Goal: Task Accomplishment & Management: Complete application form

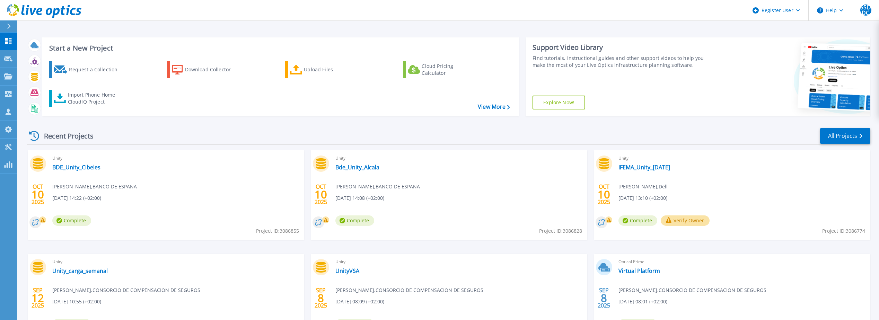
click at [324, 222] on rect at bounding box center [325, 220] width 7 height 7
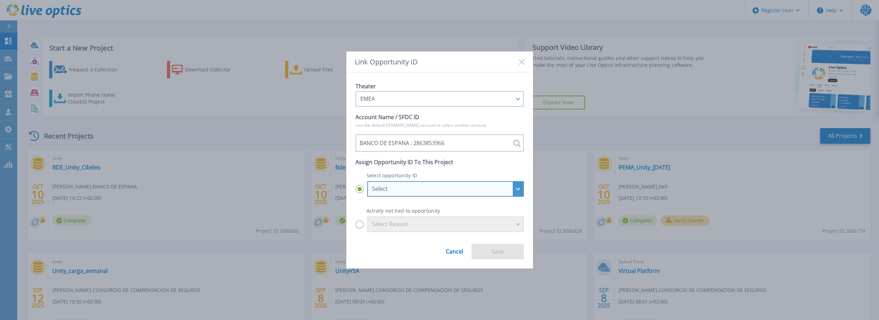
click at [391, 191] on div "Select" at bounding box center [441, 189] width 139 height 6
click at [0, 0] on input "Select Select BANCO DE ESPANA - AI FACTORY _ DIRECTO : 29541170 BANCO DE ESPANA…" at bounding box center [0, 0] width 0 height 0
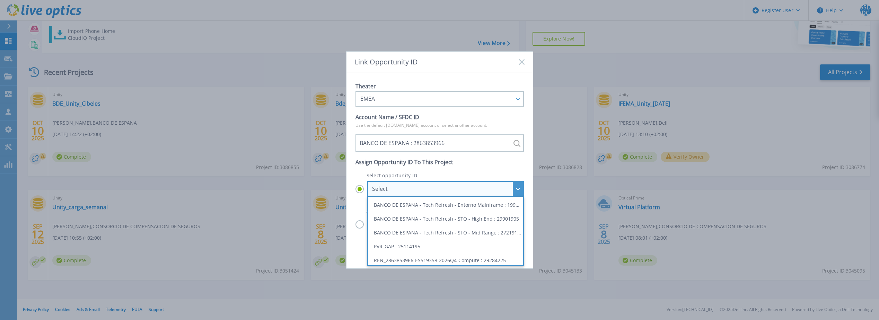
scroll to position [129, 0]
click at [479, 233] on li "BANCO DE ESPANA - Tech Refresh - STO - Mid Range : 27219173" at bounding box center [446, 229] width 152 height 14
click at [0, 0] on input "Select Select BANCO DE ESPANA - AI FACTORY _ DIRECTO : 29541170 BANCO DE ESPANA…" at bounding box center [0, 0] width 0 height 0
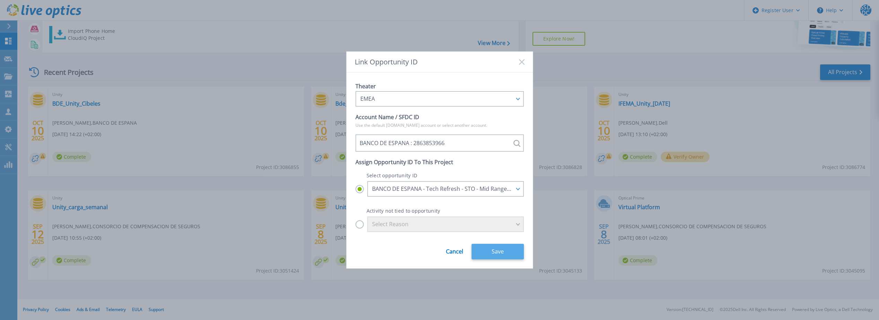
click at [500, 254] on button "Save" at bounding box center [498, 252] width 52 height 16
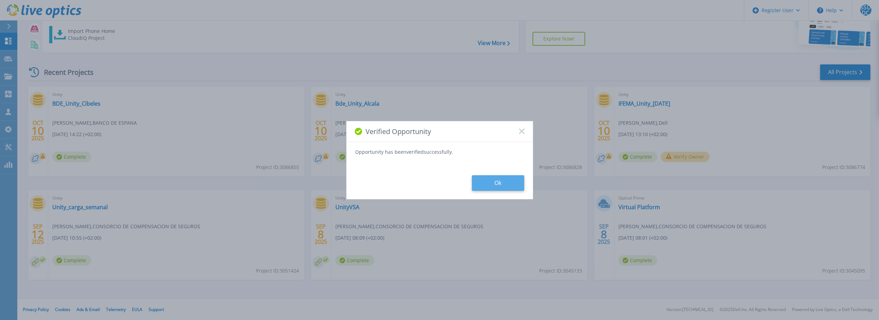
click at [489, 183] on button "Ok" at bounding box center [498, 183] width 52 height 16
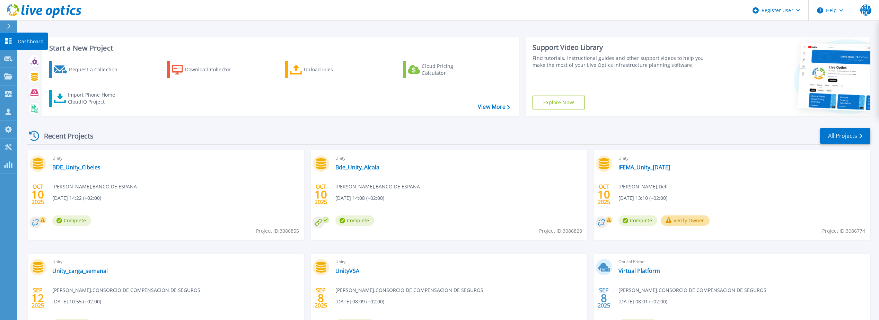
click at [12, 41] on icon at bounding box center [8, 41] width 8 height 7
click at [13, 7] on icon at bounding box center [44, 11] width 75 height 14
click at [40, 220] on rect at bounding box center [42, 220] width 7 height 7
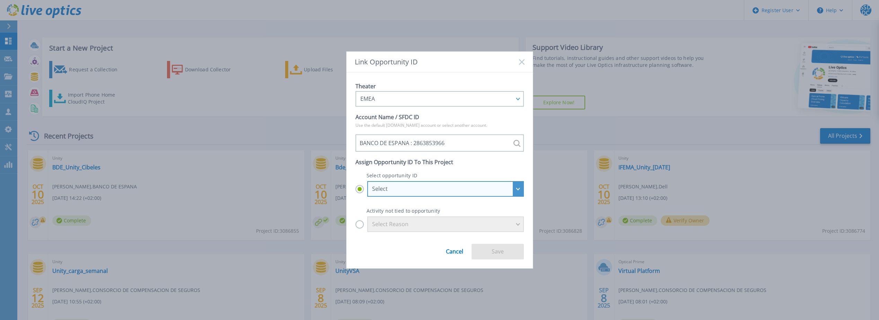
click at [459, 192] on div "Select" at bounding box center [445, 189] width 157 height 16
click at [0, 0] on input "Select Select BANCO DE ESPANA - AI FACTORY _ DIRECTO : 29541170 BANCO DE ESPANA…" at bounding box center [0, 0] width 0 height 0
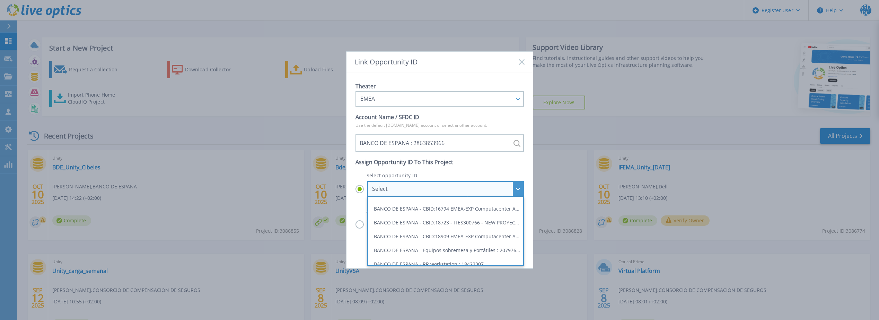
scroll to position [129, 0]
click at [449, 231] on li "BANCO DE ESPANA - Tech Refresh - STO - Mid Range : 27219173" at bounding box center [446, 229] width 152 height 14
click at [0, 0] on input "Select Select BANCO DE ESPANA - AI FACTORY _ DIRECTO : 29541170 BANCO DE ESPANA…" at bounding box center [0, 0] width 0 height 0
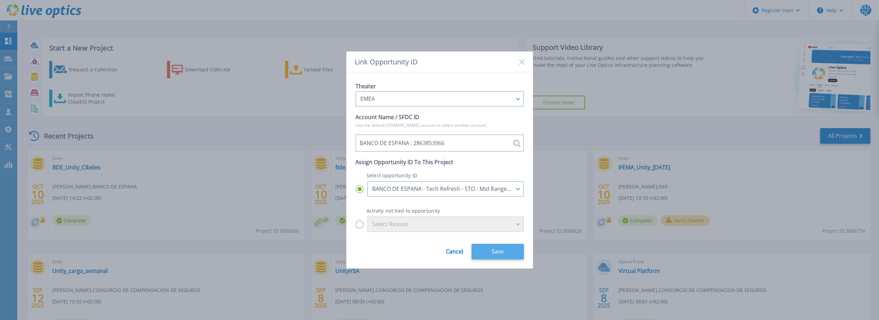
click at [487, 252] on button "Save" at bounding box center [498, 252] width 52 height 16
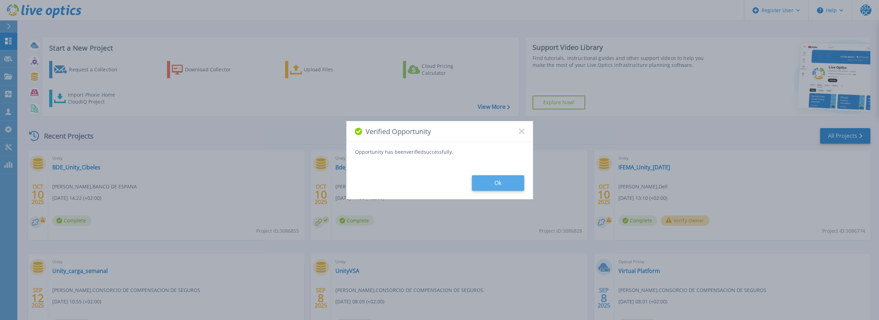
click at [510, 182] on button "Ok" at bounding box center [498, 183] width 52 height 16
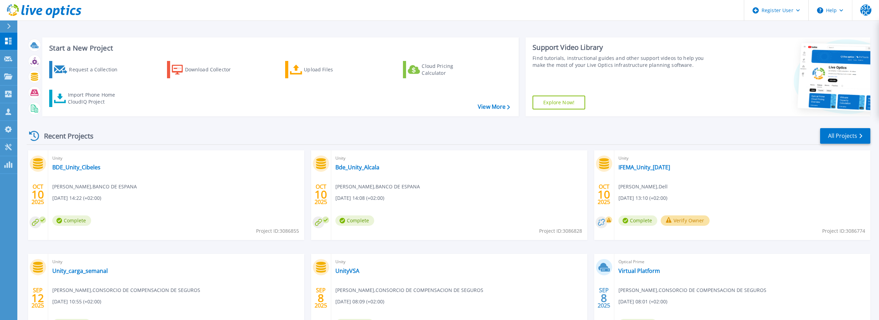
click at [700, 223] on button "Verify Owner" at bounding box center [685, 221] width 49 height 10
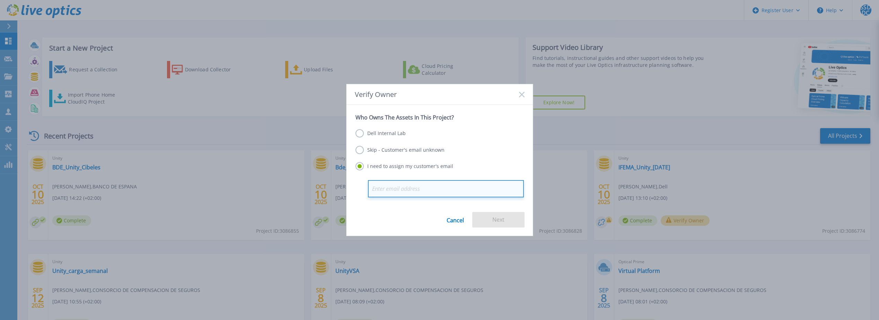
click at [402, 189] on input "email" at bounding box center [446, 188] width 156 height 17
paste input ""rdepablo@ifema.es" <rdepablo@ifema.es>"
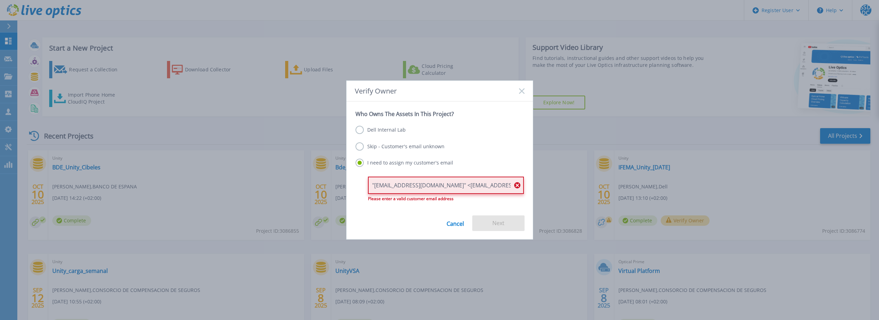
drag, startPoint x: 488, startPoint y: 184, endPoint x: 424, endPoint y: 189, distance: 64.7
click at [424, 189] on input ""rdepablo@ifema.es" <rdepablo@ifema.es>" at bounding box center [446, 185] width 156 height 17
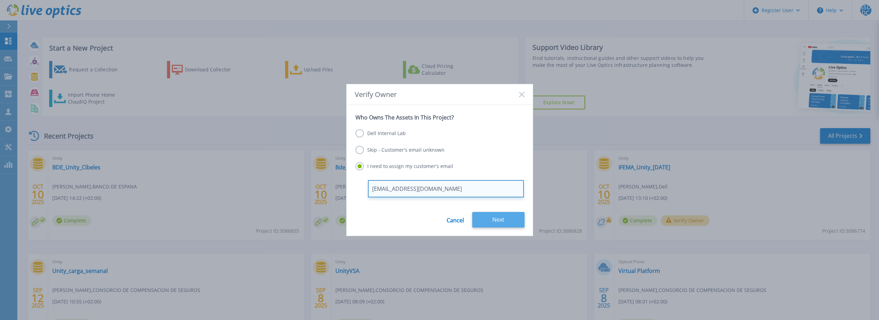
type input "rdepablo@ifema.es"
click at [505, 215] on button "Next" at bounding box center [498, 220] width 52 height 16
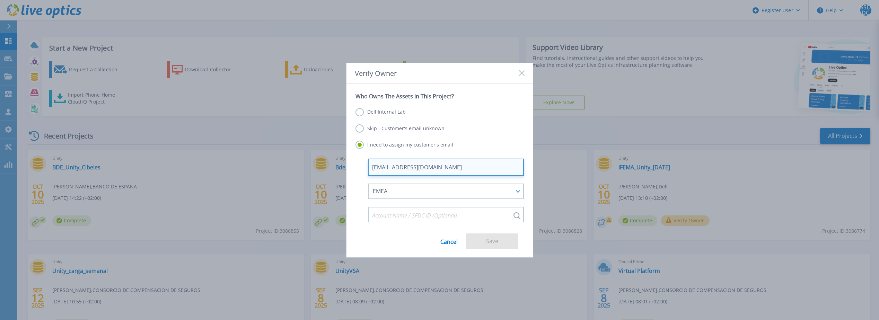
drag, startPoint x: 431, startPoint y: 168, endPoint x: 335, endPoint y: 179, distance: 96.7
click at [335, 179] on div "Verify Owner Who Owns The Assets In This Project? Dell Internal Lab Skip - Cust…" at bounding box center [439, 160] width 879 height 320
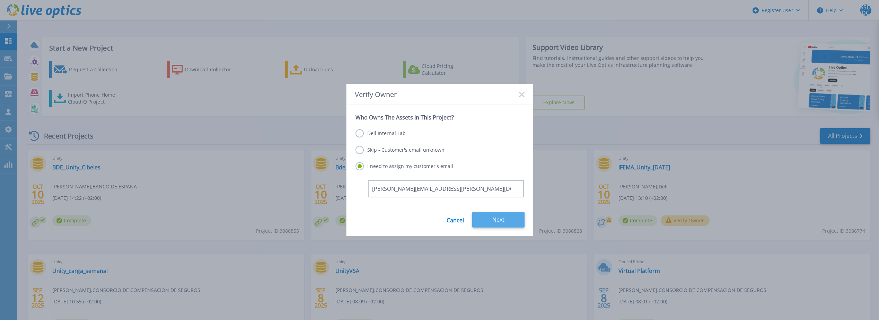
click at [502, 221] on button "Next" at bounding box center [498, 220] width 52 height 16
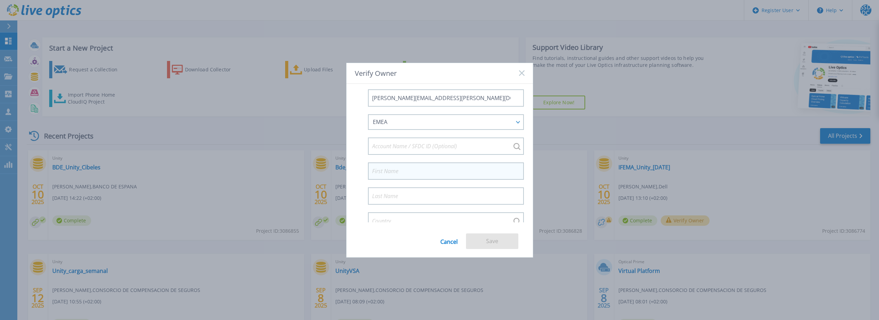
scroll to position [77, 0]
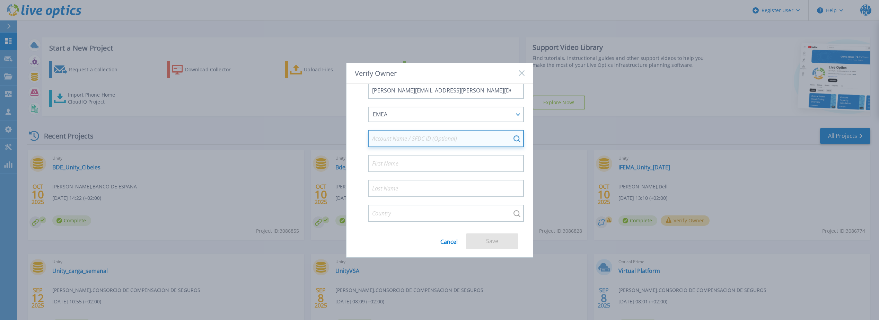
click at [450, 141] on input at bounding box center [446, 138] width 156 height 17
paste input "1702936402"
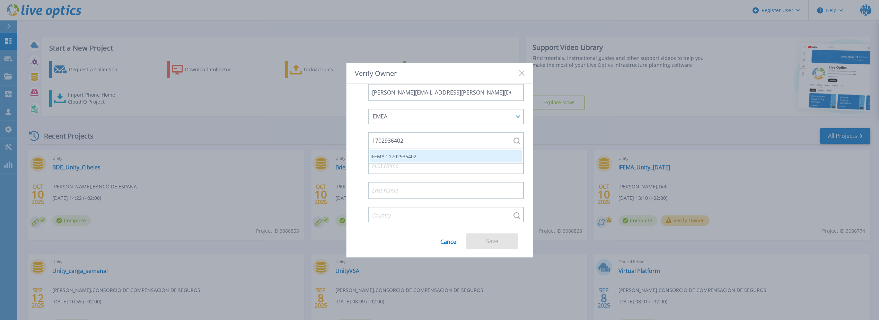
click at [417, 159] on li "IFEMA : 1702936402" at bounding box center [446, 156] width 152 height 12
type input "IFEMA : 1702936402"
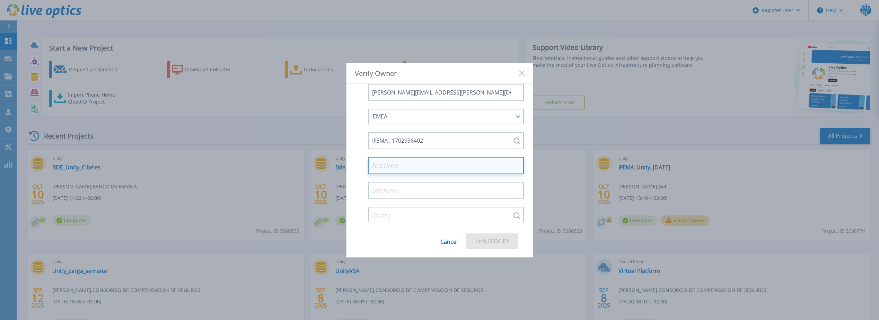
click at [414, 167] on input at bounding box center [446, 165] width 156 height 17
type input "Daniel"
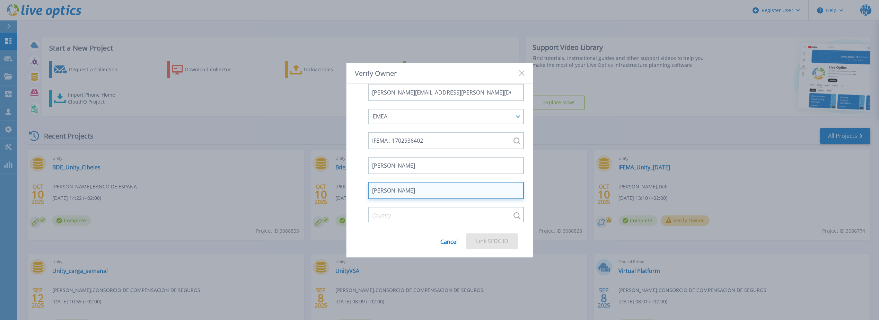
type input "Indalecio"
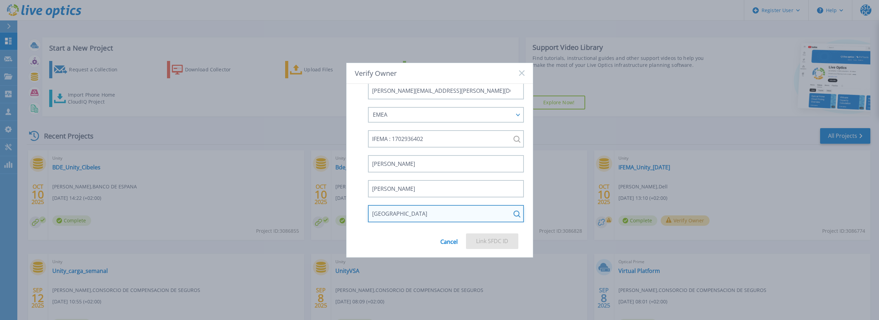
scroll to position [146, 0]
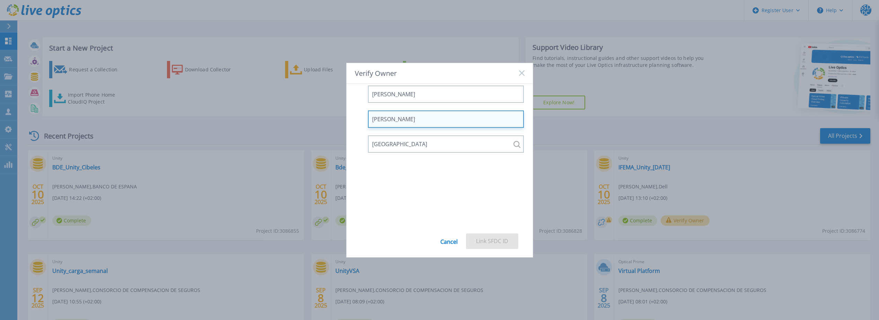
click at [459, 117] on input "Indalecio" at bounding box center [446, 119] width 156 height 17
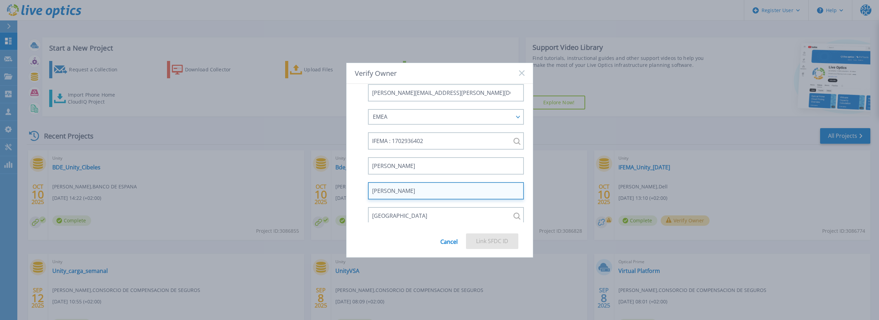
scroll to position [77, 0]
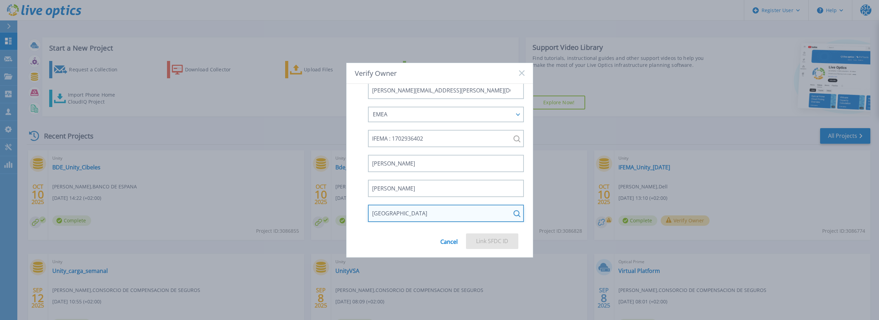
click at [415, 213] on input "Spain" at bounding box center [446, 213] width 156 height 17
drag, startPoint x: 408, startPoint y: 213, endPoint x: 337, endPoint y: 213, distance: 71.0
click at [337, 213] on div "Verify Owner Who Owns The Assets In This Project? Dell Internal Lab Skip - Cust…" at bounding box center [439, 160] width 879 height 320
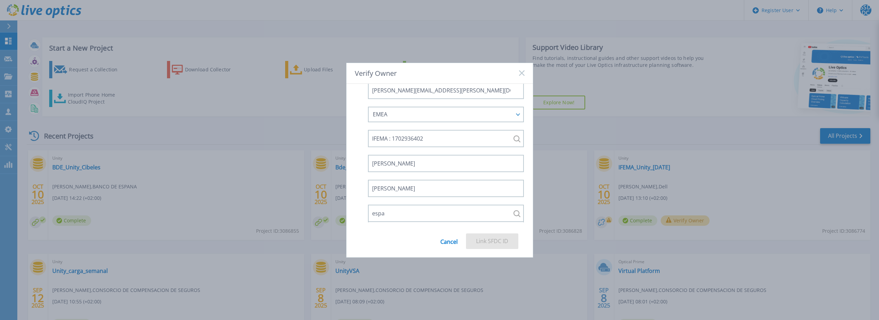
click at [513, 217] on div "espa" at bounding box center [446, 213] width 156 height 17
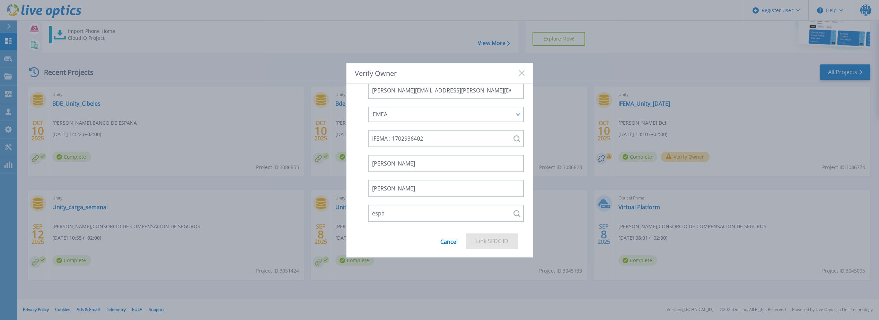
scroll to position [146, 0]
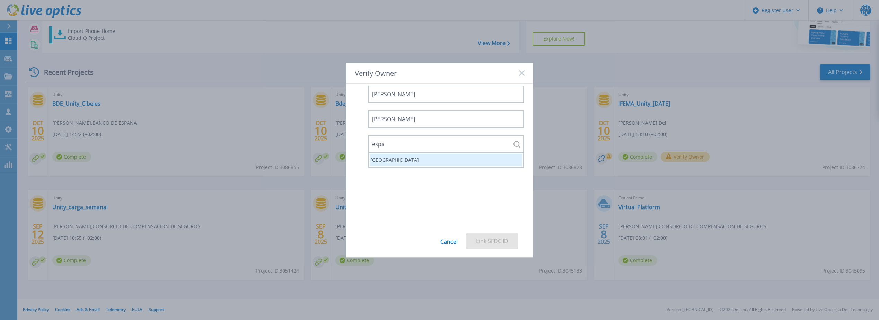
click at [388, 161] on li "España" at bounding box center [446, 160] width 152 height 12
type input "España"
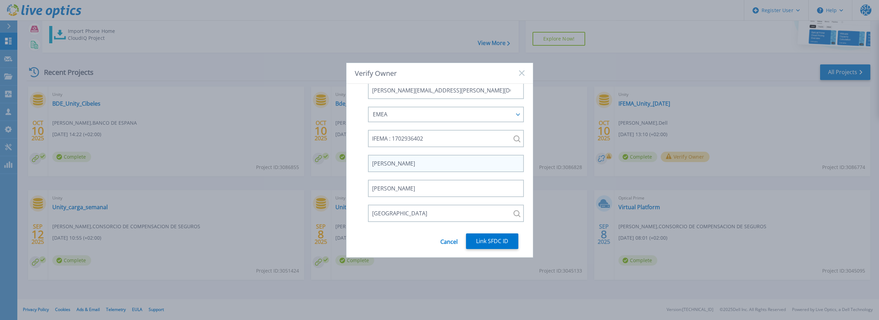
scroll to position [77, 0]
click at [500, 245] on button "Link SFDC ID" at bounding box center [492, 242] width 52 height 16
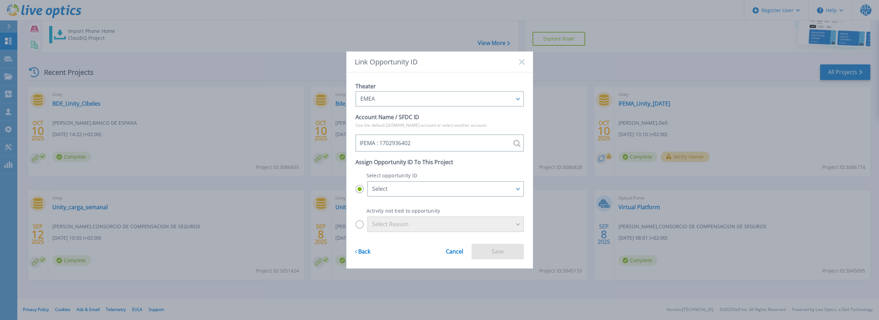
click at [356, 225] on label "Select Reason" at bounding box center [440, 225] width 168 height 16
click at [0, 0] on input "Select Reason" at bounding box center [0, 0] width 0 height 0
click at [412, 230] on div "Select Reason" at bounding box center [445, 225] width 157 height 16
click at [0, 0] on input "Select Reason Select Reason Discovery Troubleshooting Other" at bounding box center [0, 0] width 0 height 0
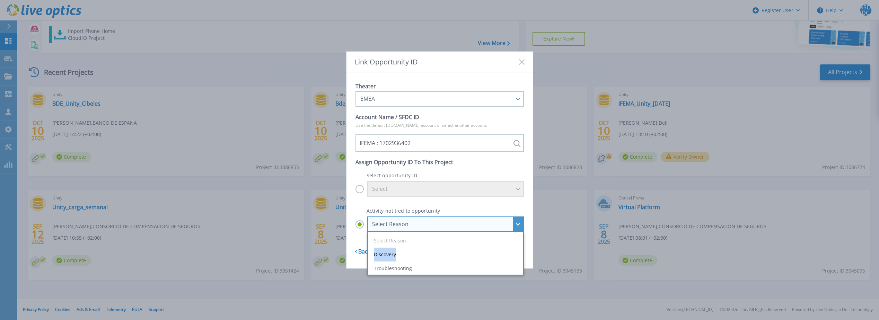
click at [413, 249] on ul "Select Reason Discovery Troubleshooting Other" at bounding box center [445, 253] width 157 height 43
click at [0, 0] on input "Select Reason Select Reason Discovery Troubleshooting Other" at bounding box center [0, 0] width 0 height 0
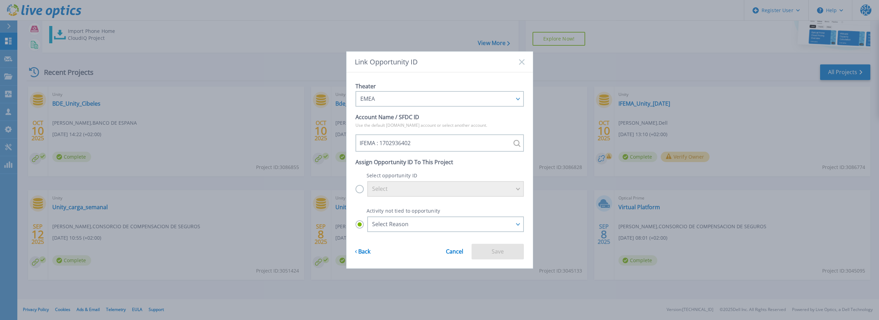
click at [413, 251] on div "Back Cancel Save" at bounding box center [440, 245] width 168 height 27
click at [411, 225] on div "Select Reason" at bounding box center [441, 224] width 139 height 6
click at [0, 0] on input "Select Reason Select Reason Discovery Troubleshooting Other" at bounding box center [0, 0] width 0 height 0
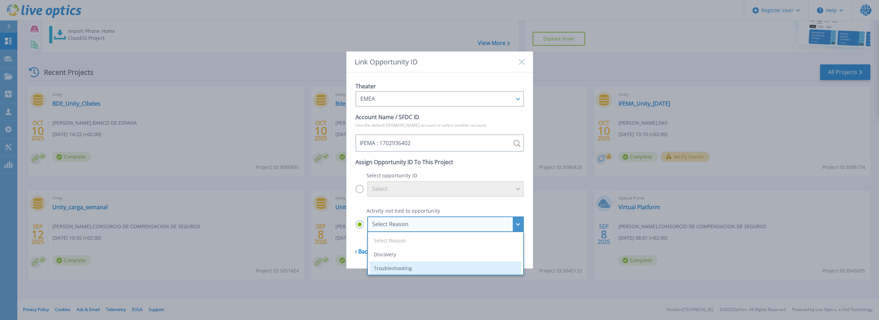
click at [405, 264] on li "Troubleshooting" at bounding box center [446, 269] width 152 height 14
click at [0, 0] on input "Select Reason Select Reason Discovery Troubleshooting Other" at bounding box center [0, 0] width 0 height 0
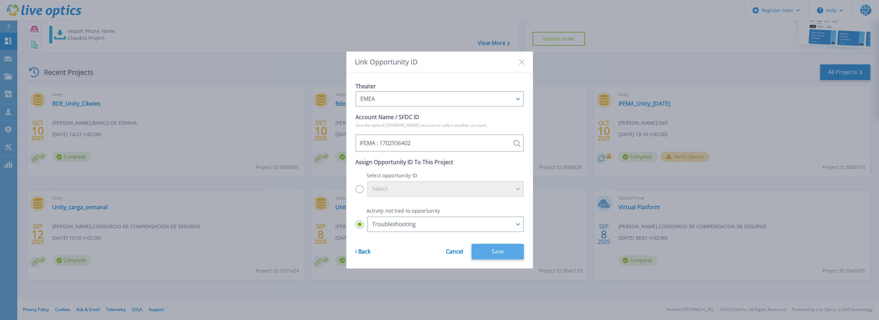
click at [485, 252] on button "Save" at bounding box center [498, 252] width 52 height 16
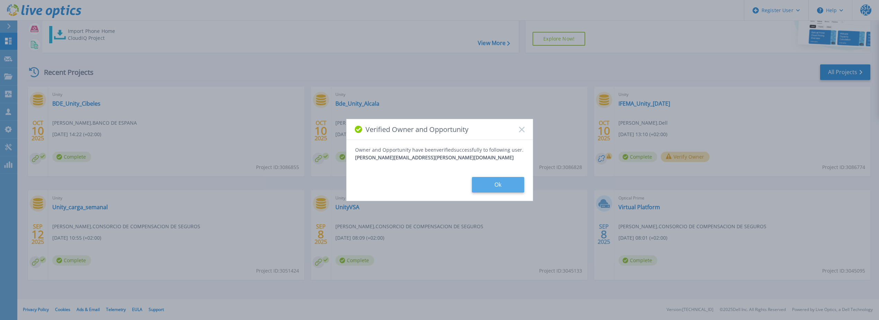
click at [498, 183] on button "Ok" at bounding box center [498, 185] width 52 height 16
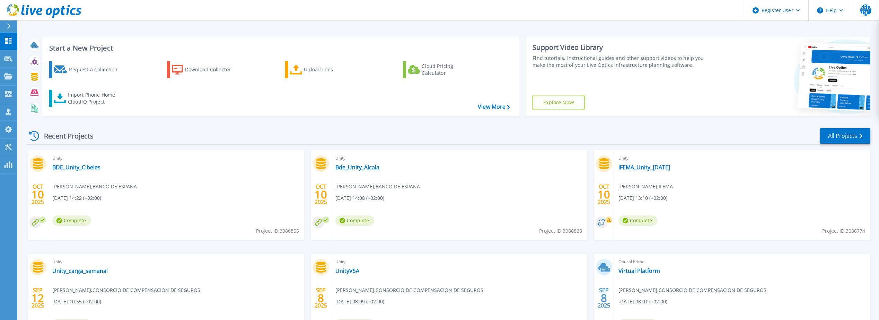
click at [41, 9] on icon at bounding box center [39, 11] width 6 height 7
click at [353, 166] on link "Bde_Unity_Alcala" at bounding box center [357, 167] width 44 height 7
click at [81, 171] on link "BDE_Unity_Cibeles" at bounding box center [76, 167] width 48 height 7
